Goal: Find specific page/section: Find specific page/section

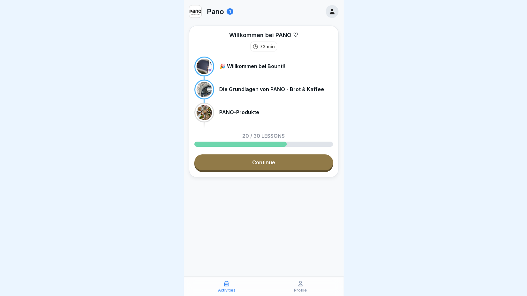
click at [333, 13] on icon at bounding box center [332, 11] width 5 height 5
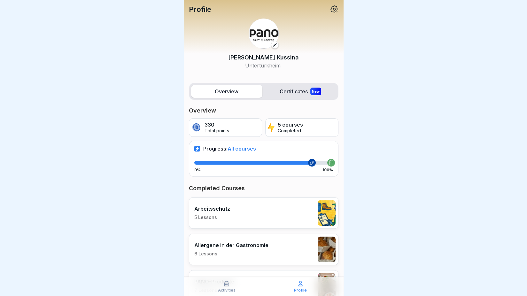
scroll to position [3, 0]
click at [292, 86] on label "Certificates New" at bounding box center [300, 91] width 71 height 13
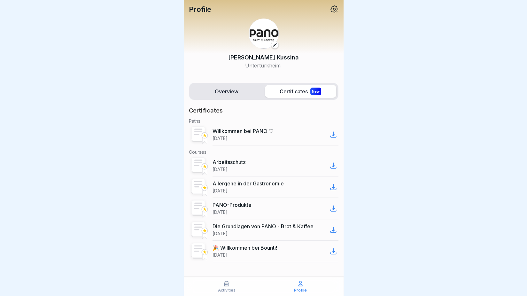
click at [226, 89] on label "Overview" at bounding box center [226, 91] width 71 height 13
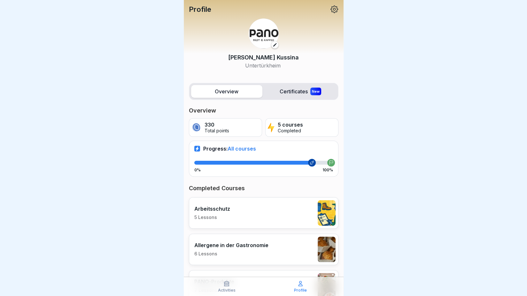
scroll to position [109, 0]
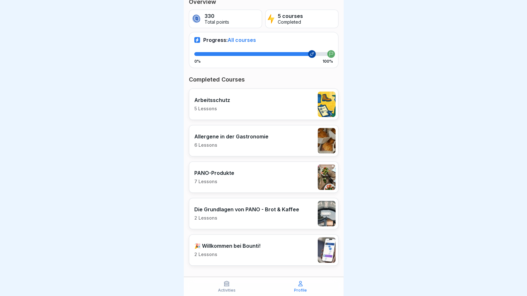
click at [228, 285] on icon at bounding box center [226, 283] width 6 height 6
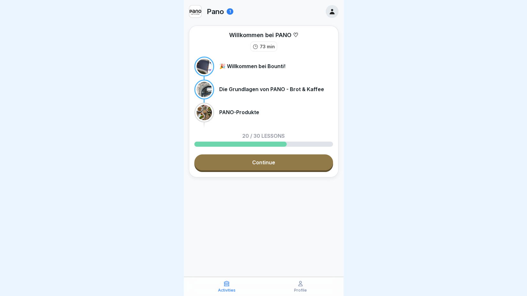
click at [219, 11] on p "Pano" at bounding box center [215, 11] width 17 height 8
click at [230, 9] on div "1" at bounding box center [230, 11] width 7 height 6
click at [329, 10] on icon at bounding box center [332, 11] width 7 height 7
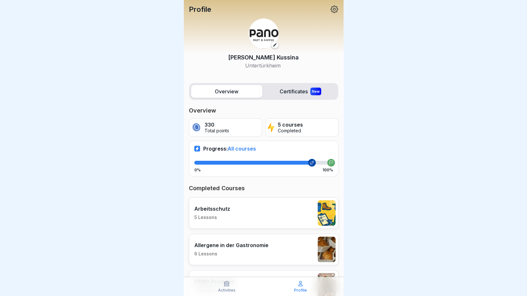
click at [331, 8] on icon at bounding box center [335, 9] width 8 height 8
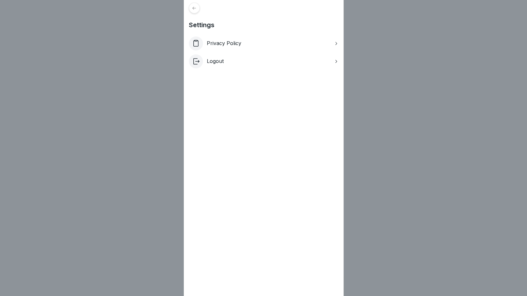
click at [196, 8] on icon at bounding box center [194, 8] width 5 height 5
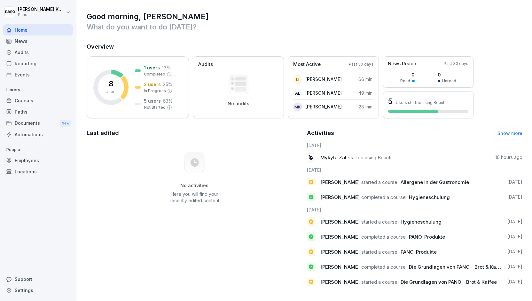
click at [503, 133] on link "Show more" at bounding box center [509, 132] width 25 height 5
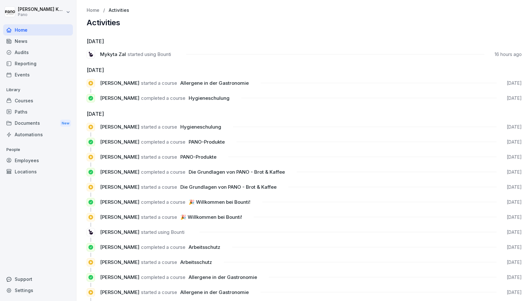
click at [21, 57] on div "Audits" at bounding box center [38, 52] width 70 height 11
